Goal: Task Accomplishment & Management: Manage account settings

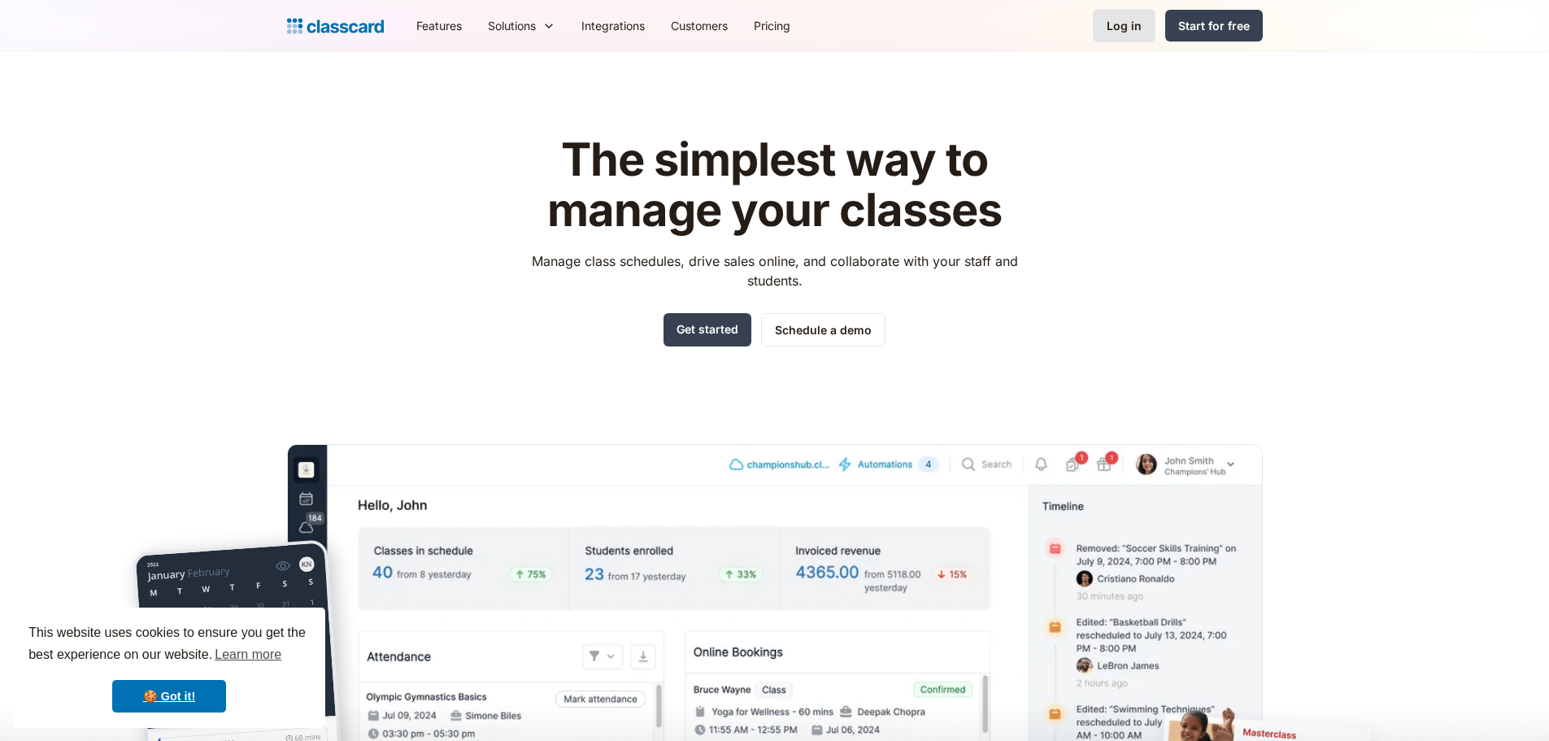
click at [1122, 25] on div "Log in" at bounding box center [1123, 25] width 35 height 17
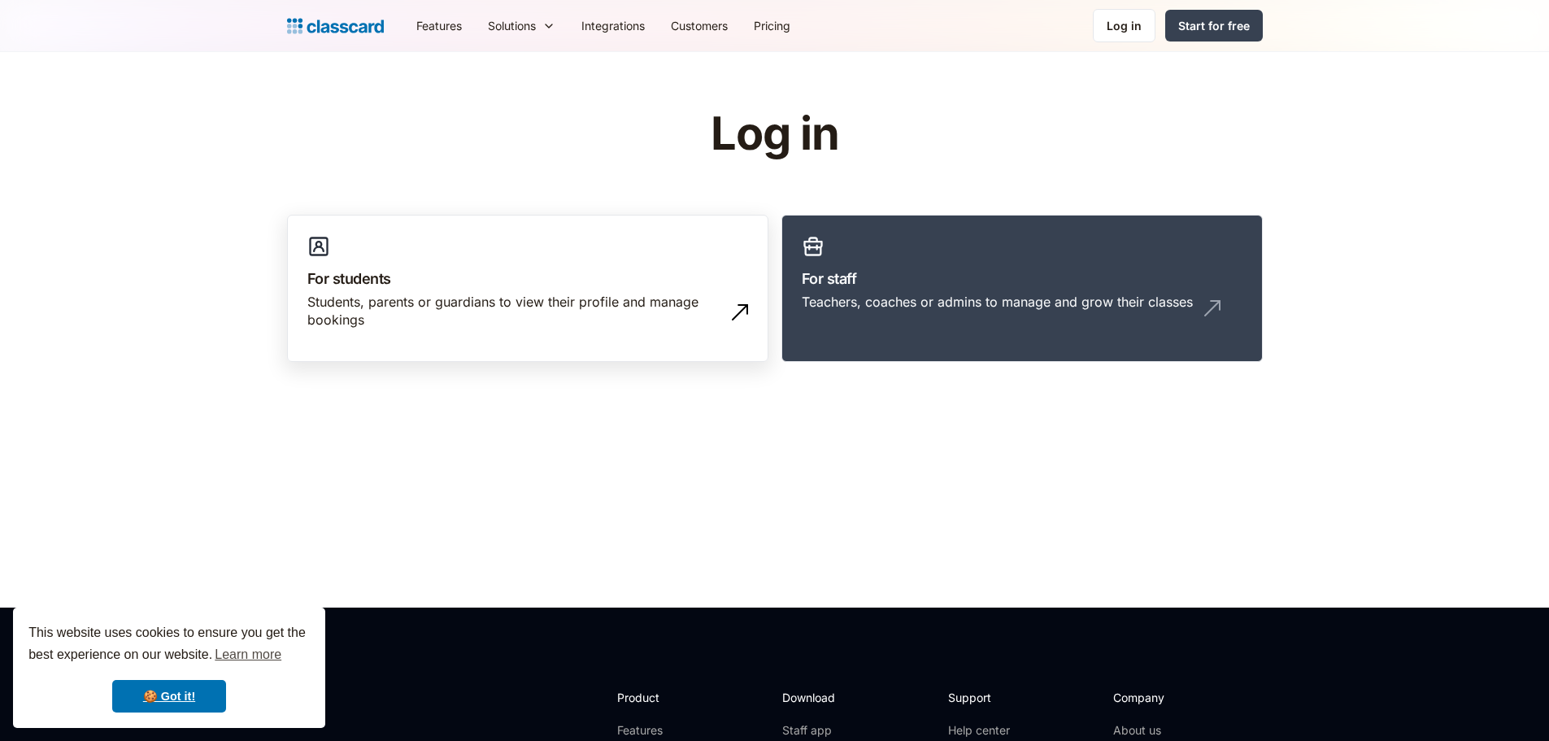
click at [447, 241] on link "For students Students, parents or guardians to view their profile and manage bo…" at bounding box center [527, 289] width 481 height 148
